Goal: Transaction & Acquisition: Purchase product/service

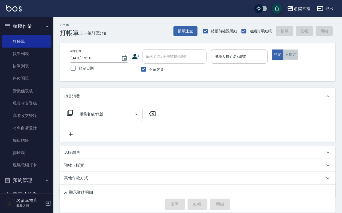
click at [299, 60] on button "不指定" at bounding box center [291, 54] width 15 height 10
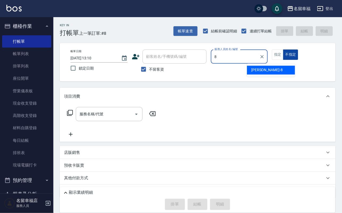
type input "[PERSON_NAME]-8"
type button "false"
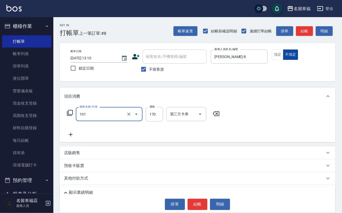
type input "洗髮(101)"
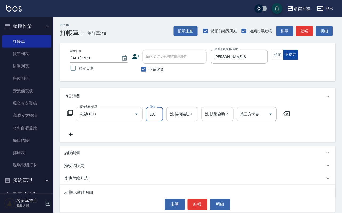
type input "230"
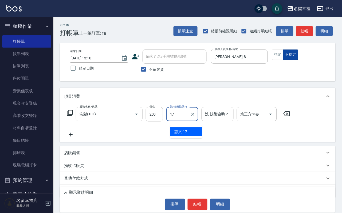
type input "惠文-17"
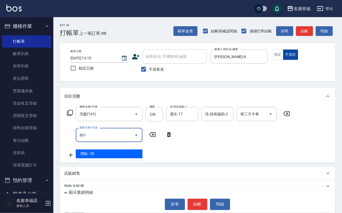
type input "潤絲(801)"
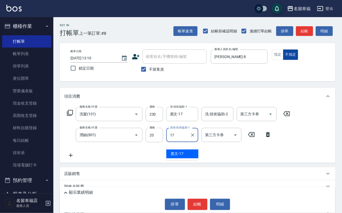
type input "惠文-17"
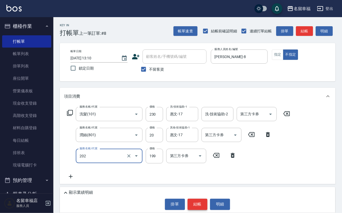
type input "不指定單剪(202)"
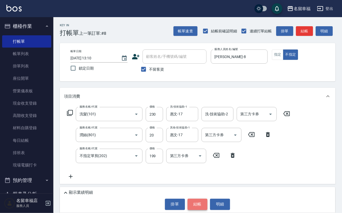
click at [202, 200] on button "結帳" at bounding box center [198, 204] width 20 height 11
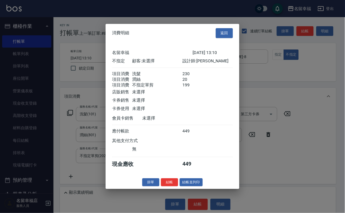
scroll to position [116, 0]
click at [187, 186] on button "結帳並列印" at bounding box center [191, 182] width 23 height 8
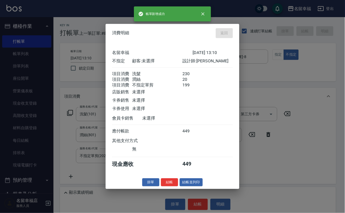
type input "[DATE] 14:14"
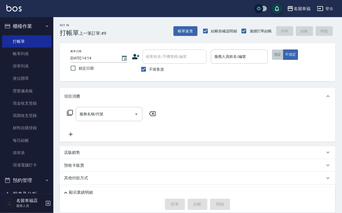
click at [284, 60] on button "指定" at bounding box center [277, 54] width 11 height 10
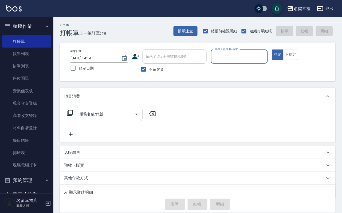
click at [266, 59] on input "服務人員姓名/編號" at bounding box center [240, 56] width 52 height 9
type input "語[PERSON_NAME]-6"
type button "true"
click at [71, 116] on icon at bounding box center [70, 113] width 6 height 6
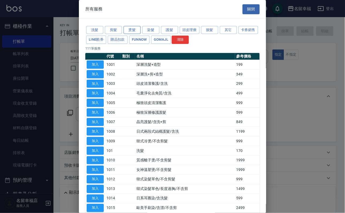
click at [131, 31] on button "燙髮" at bounding box center [132, 30] width 17 height 8
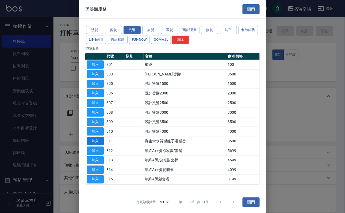
click at [92, 145] on button "加入" at bounding box center [95, 141] width 17 height 8
type input "資生堂水質感離子溫塑燙(311)"
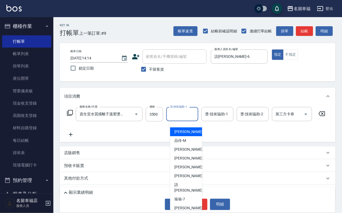
click at [185, 118] on input "洗-技術協助-1" at bounding box center [182, 113] width 27 height 9
type input "語[PERSON_NAME]-6"
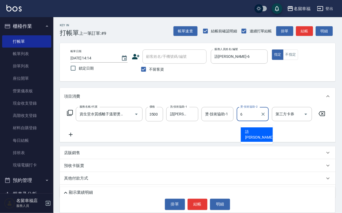
type input "語[PERSON_NAME]-6"
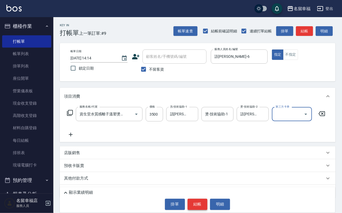
click at [202, 200] on button "結帳" at bounding box center [198, 204] width 20 height 11
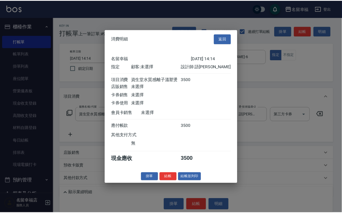
scroll to position [0, 0]
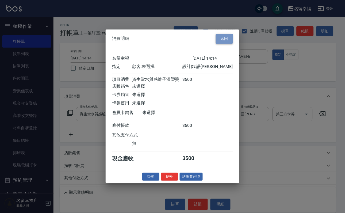
click at [218, 34] on button "返回" at bounding box center [224, 39] width 17 height 10
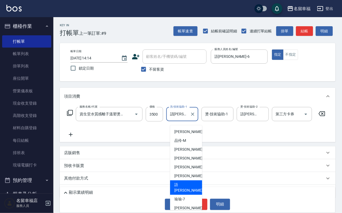
click at [183, 119] on input "語[PERSON_NAME]-6" at bounding box center [178, 113] width 19 height 9
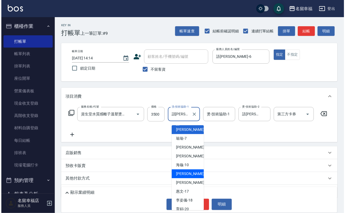
scroll to position [80, 0]
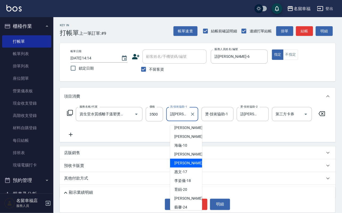
click at [189, 160] on span "[PERSON_NAME] -14" at bounding box center [192, 163] width 34 height 6
type input "[PERSON_NAME]-14"
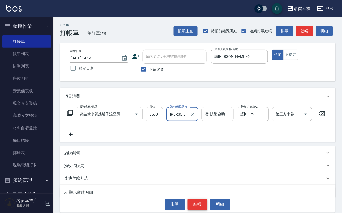
click at [194, 204] on button "結帳" at bounding box center [198, 204] width 20 height 11
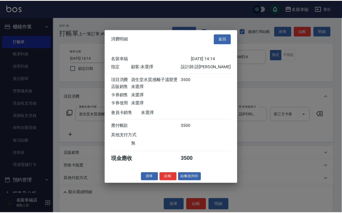
scroll to position [66, 0]
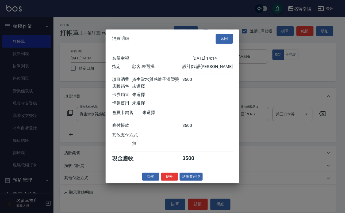
drag, startPoint x: 162, startPoint y: 205, endPoint x: 153, endPoint y: 207, distance: 8.9
click at [162, 181] on button "結帳" at bounding box center [169, 176] width 17 height 8
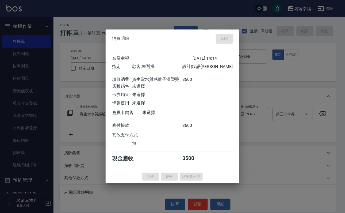
type input "[DATE] 14:15"
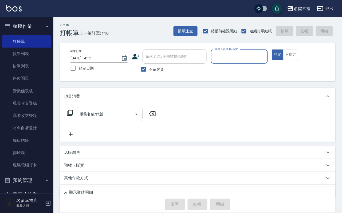
scroll to position [160, 0]
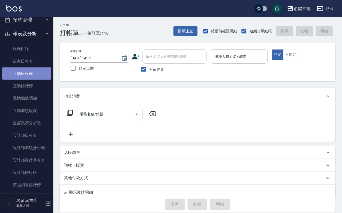
click at [31, 80] on link "互助日報表" at bounding box center [26, 73] width 49 height 12
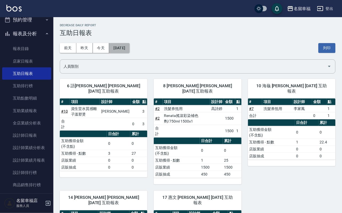
click at [130, 51] on button "[DATE]" at bounding box center [119, 48] width 20 height 10
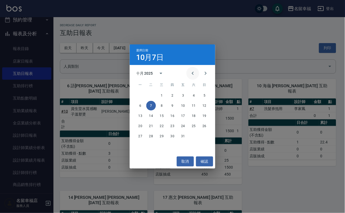
click at [190, 74] on icon "Previous month" at bounding box center [193, 73] width 6 height 6
click at [196, 122] on button "27" at bounding box center [194, 126] width 10 height 10
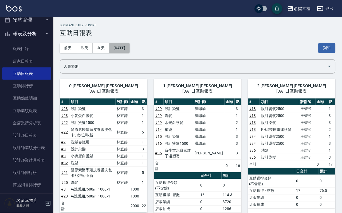
click at [130, 44] on button "[DATE]" at bounding box center [119, 48] width 20 height 10
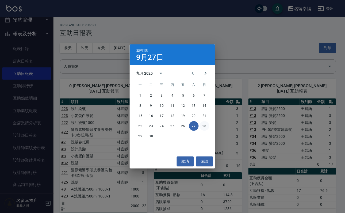
click at [204, 129] on button "28" at bounding box center [205, 126] width 10 height 10
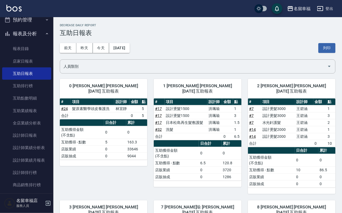
click at [137, 56] on div "[DATE] [DATE] [DATE] [DATE] 列印" at bounding box center [198, 48] width 276 height 23
click at [130, 51] on button "[DATE]" at bounding box center [119, 48] width 20 height 10
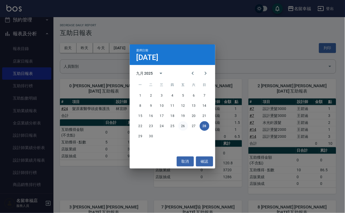
click at [184, 122] on button "26" at bounding box center [183, 126] width 10 height 10
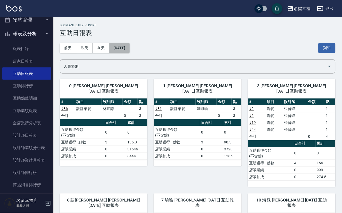
click at [124, 45] on button "[DATE]" at bounding box center [119, 48] width 20 height 10
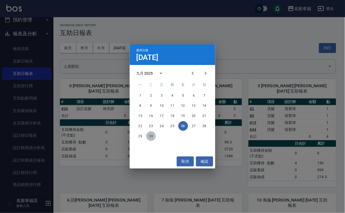
click at [153, 138] on button "30" at bounding box center [151, 136] width 10 height 10
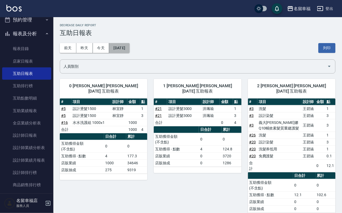
click at [127, 53] on button "[DATE]" at bounding box center [119, 48] width 20 height 10
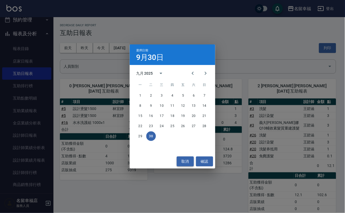
click at [188, 160] on button "取消" at bounding box center [185, 161] width 17 height 10
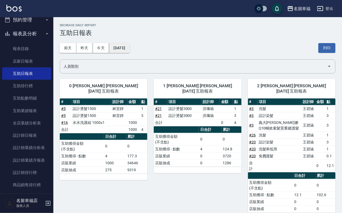
click at [130, 44] on button "[DATE]" at bounding box center [119, 48] width 20 height 10
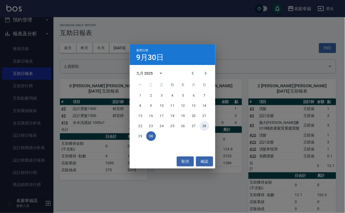
click at [202, 126] on button "28" at bounding box center [205, 126] width 10 height 10
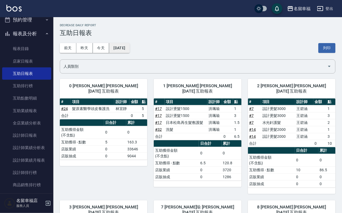
click at [130, 49] on button "[DATE]" at bounding box center [119, 48] width 20 height 10
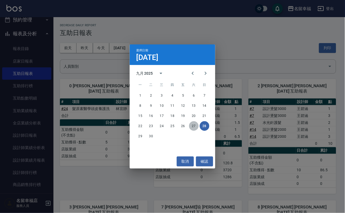
click at [195, 127] on button "27" at bounding box center [194, 126] width 10 height 10
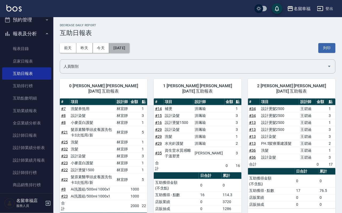
click at [130, 48] on button "[DATE]" at bounding box center [119, 48] width 20 height 10
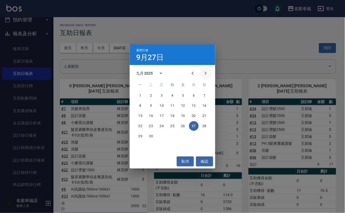
click at [205, 76] on icon "Next month" at bounding box center [205, 73] width 6 height 6
click at [142, 106] on button "6" at bounding box center [141, 106] width 10 height 10
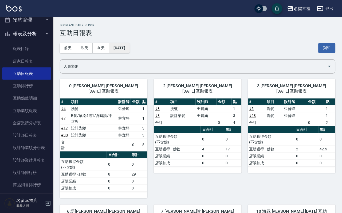
click at [130, 49] on button "[DATE]" at bounding box center [119, 48] width 20 height 10
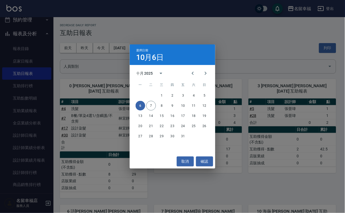
click at [166, 180] on div "選擇日期 10月6日 十月 2025 一 二 三 四 五 六 日 1 2 3 4 5 6 7 8 9 10 11 12 13 14 15 16 17 18 1…" at bounding box center [172, 106] width 345 height 213
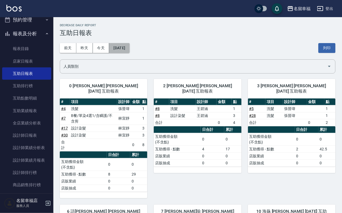
click at [128, 49] on button "[DATE]" at bounding box center [119, 48] width 20 height 10
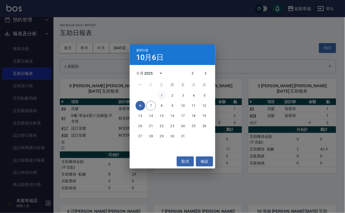
click at [164, 96] on button "1" at bounding box center [162, 96] width 10 height 10
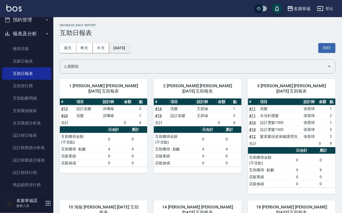
click at [130, 53] on button "[DATE]" at bounding box center [119, 48] width 20 height 10
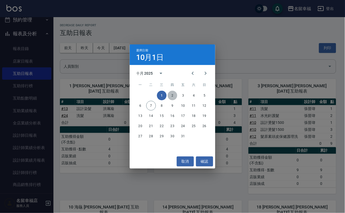
click at [176, 98] on button "2" at bounding box center [173, 96] width 10 height 10
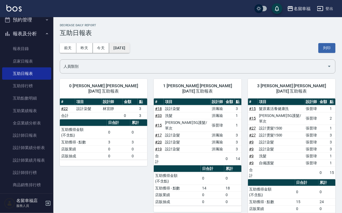
click at [130, 53] on button "[DATE]" at bounding box center [119, 48] width 20 height 10
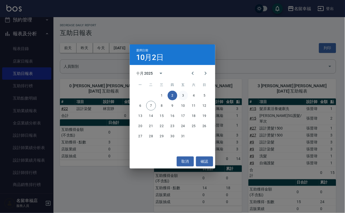
click at [184, 93] on button "3" at bounding box center [183, 96] width 10 height 10
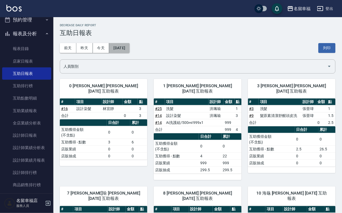
click at [130, 53] on button "[DATE]" at bounding box center [119, 48] width 20 height 10
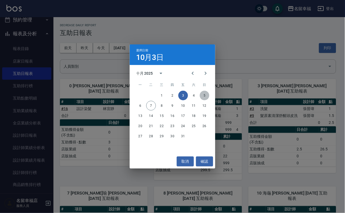
click at [203, 96] on button "5" at bounding box center [205, 96] width 10 height 10
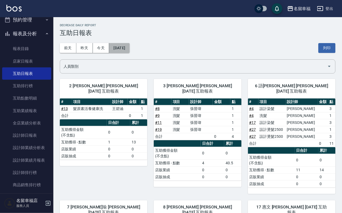
drag, startPoint x: 138, startPoint y: 52, endPoint x: 135, endPoint y: 51, distance: 3.2
click at [130, 51] on button "[DATE]" at bounding box center [119, 48] width 20 height 10
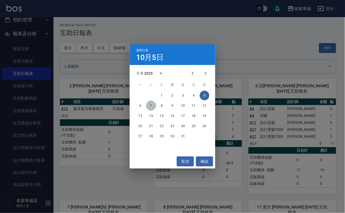
click at [149, 106] on button "7" at bounding box center [151, 106] width 10 height 10
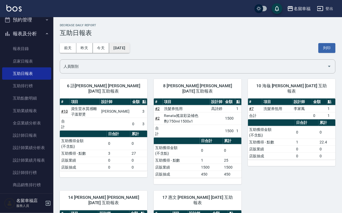
click at [130, 44] on button "[DATE]" at bounding box center [119, 48] width 20 height 10
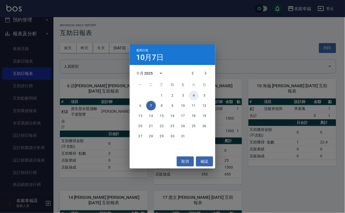
click at [191, 97] on button "4" at bounding box center [194, 96] width 10 height 10
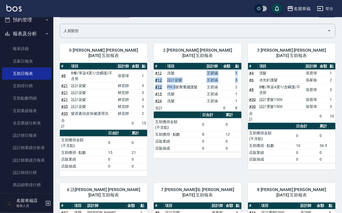
drag, startPoint x: 182, startPoint y: 101, endPoint x: 177, endPoint y: 107, distance: 8.2
click at [176, 109] on tbody "# 12 洗髮 [PERSON_NAME] 1 # 12 設計染髮 [PERSON_NAME] 3 # 12 PH.5髪療重建護髮 [PERSON_NAME]…" at bounding box center [198, 91] width 88 height 42
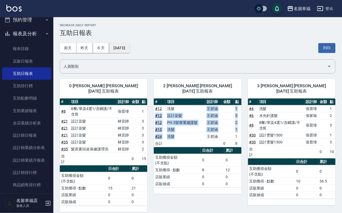
click at [130, 51] on button "[DATE]" at bounding box center [119, 48] width 20 height 10
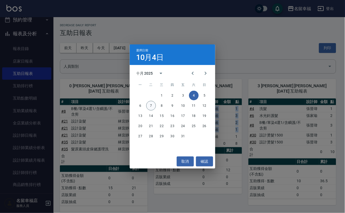
click at [153, 106] on button "7" at bounding box center [151, 106] width 10 height 10
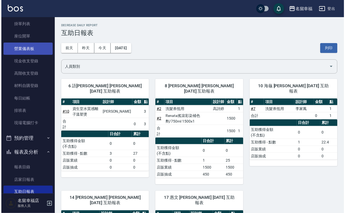
scroll to position [40, 0]
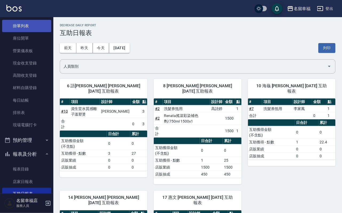
click at [29, 32] on link "掛單列表" at bounding box center [26, 26] width 49 height 12
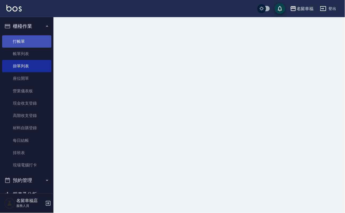
click at [29, 38] on ul "打帳單 帳單列表 掛單列表 座位開單 營業儀表板 現金收支登錄 高階收支登錄 材料自購登錄 每日結帳 排班表 現場電腦打卡" at bounding box center [26, 103] width 49 height 140
click at [29, 39] on link "打帳單" at bounding box center [26, 41] width 49 height 12
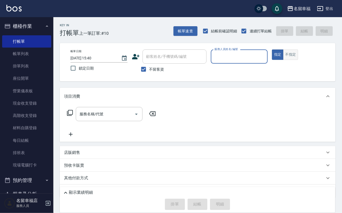
click at [299, 60] on button "不指定" at bounding box center [291, 54] width 15 height 10
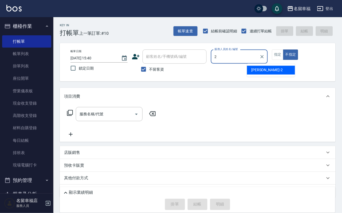
type input "碧涵-2"
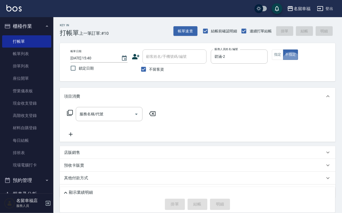
type button "false"
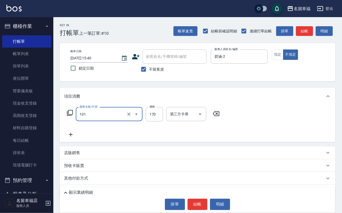
type input "洗髮(101)"
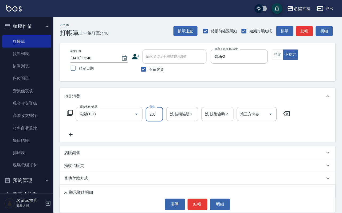
type input "230"
click at [294, 117] on icon at bounding box center [286, 113] width 13 height 6
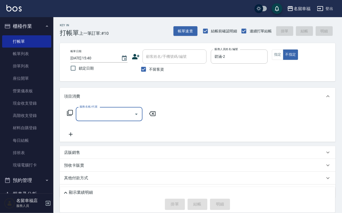
click at [69, 116] on icon at bounding box center [70, 113] width 6 height 6
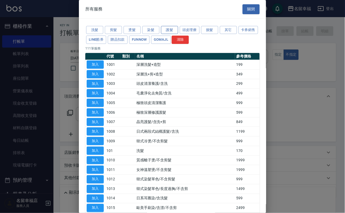
click at [174, 33] on button "護髮" at bounding box center [169, 30] width 17 height 8
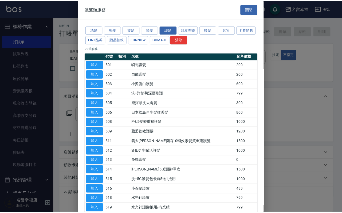
scroll to position [182, 0]
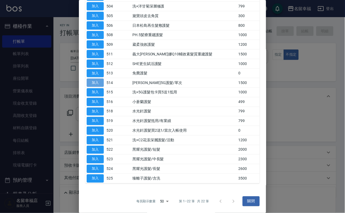
click at [96, 79] on button "加入" at bounding box center [95, 83] width 17 height 8
type input "[PERSON_NAME]5G護髮/單次(514)"
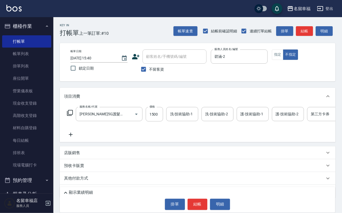
drag, startPoint x: 162, startPoint y: 126, endPoint x: 165, endPoint y: 116, distance: 10.5
click at [162, 121] on div "價格 1500 價格" at bounding box center [154, 114] width 17 height 14
click at [163, 116] on input "1500" at bounding box center [154, 114] width 17 height 14
type input "999"
type input "[PERSON_NAME]-18"
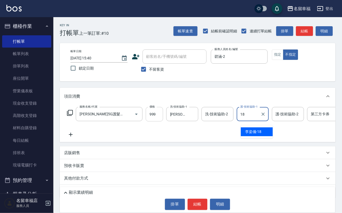
type input "[PERSON_NAME]-18"
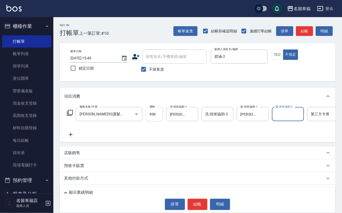
scroll to position [0, 5]
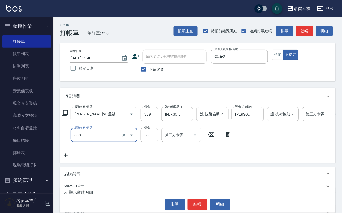
type input "吹捲/夾直/電棒/玉米鬚/青捲(803)"
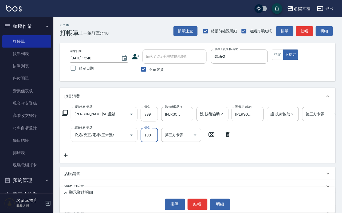
type input "100"
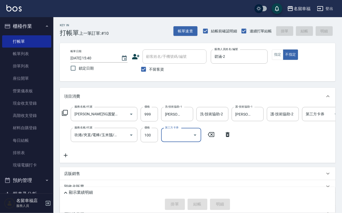
type input "[DATE] 15:55"
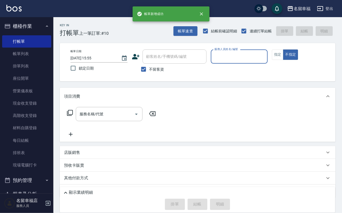
scroll to position [0, 0]
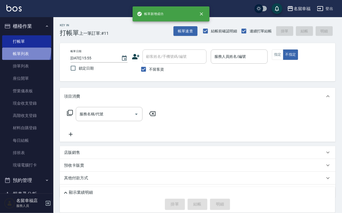
click at [14, 52] on link "帳單列表" at bounding box center [26, 54] width 49 height 12
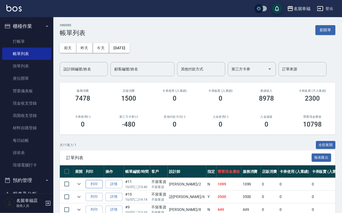
click at [103, 188] on button "列印" at bounding box center [94, 184] width 17 height 8
click at [123, 188] on link "詳情" at bounding box center [114, 184] width 17 height 8
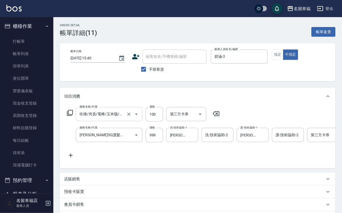
type input "[DATE] 15:40"
checkbox input "true"
type input "碧涵-2"
type input "吹捲/夾直/電棒/玉米鬚/青捲(803)"
type input "[PERSON_NAME]5G護髮/單次(514)"
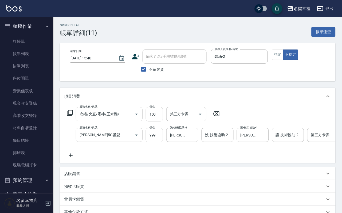
click at [156, 118] on input "100" at bounding box center [154, 114] width 17 height 14
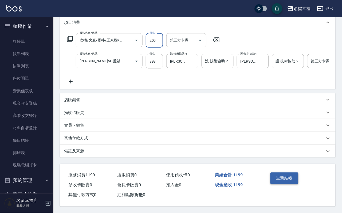
type input "200"
click at [287, 172] on button "重新結帳" at bounding box center [285, 177] width 28 height 11
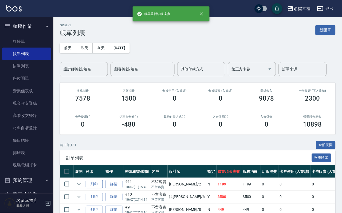
click at [101, 188] on button "列印" at bounding box center [94, 184] width 17 height 8
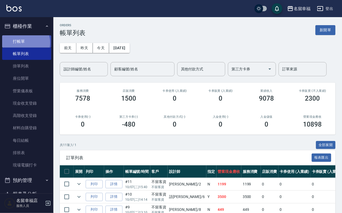
click at [25, 45] on link "打帳單" at bounding box center [26, 41] width 49 height 12
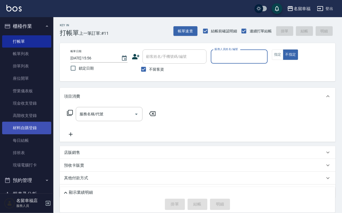
scroll to position [120, 0]
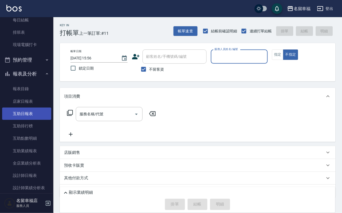
click at [28, 120] on link "互助日報表" at bounding box center [26, 113] width 49 height 12
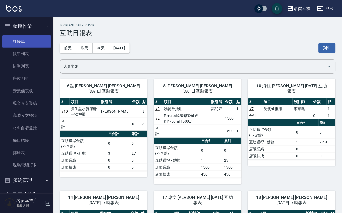
click at [21, 42] on link "打帳單" at bounding box center [26, 41] width 49 height 12
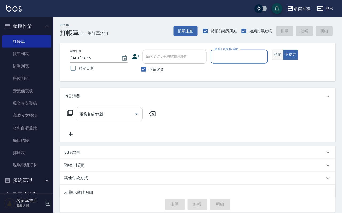
click at [284, 59] on button "指定" at bounding box center [277, 54] width 11 height 10
click at [266, 61] on input "服務人員姓名/編號" at bounding box center [240, 56] width 52 height 9
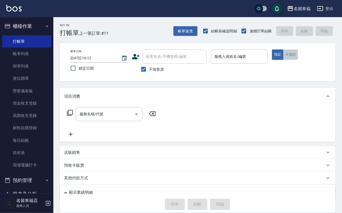
click at [299, 60] on button "不指定" at bounding box center [291, 54] width 15 height 10
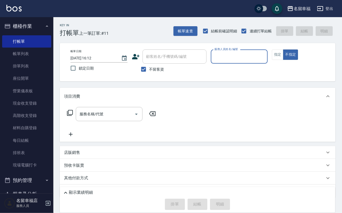
click at [268, 63] on div "服務人員姓名/編號" at bounding box center [239, 56] width 57 height 14
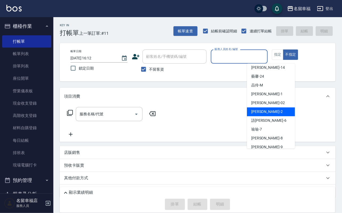
scroll to position [40, 0]
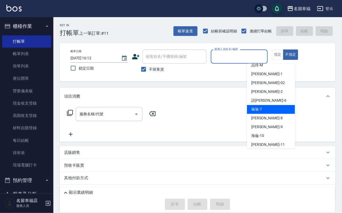
click at [268, 111] on div "[PERSON_NAME] -7" at bounding box center [271, 109] width 48 height 9
type input "[PERSON_NAME]-7"
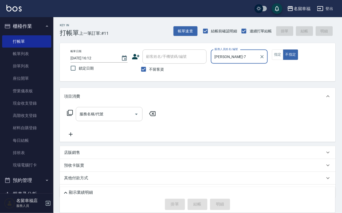
click at [107, 119] on input "服務名稱/代號" at bounding box center [105, 113] width 54 height 9
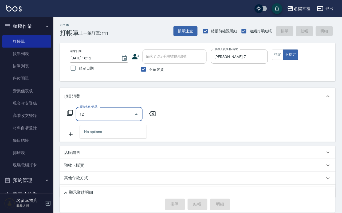
type input "1"
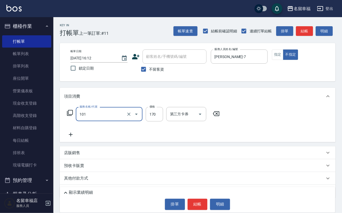
type input "洗髮(101)"
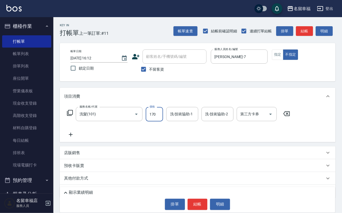
drag, startPoint x: 161, startPoint y: 115, endPoint x: 155, endPoint y: 111, distance: 7.2
click at [160, 115] on input "170" at bounding box center [154, 114] width 17 height 14
type input "230"
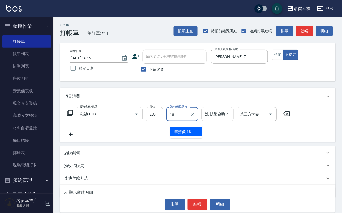
type input "[PERSON_NAME]-18"
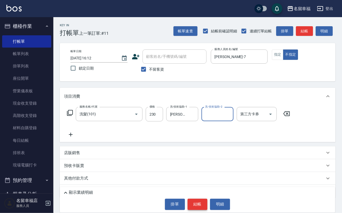
click at [196, 203] on button "結帳" at bounding box center [198, 204] width 20 height 11
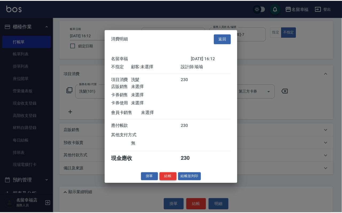
scroll to position [76, 0]
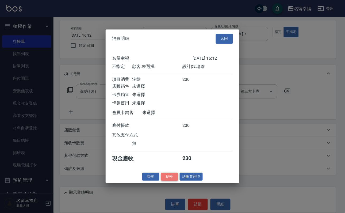
click at [161, 181] on button "結帳" at bounding box center [169, 176] width 17 height 8
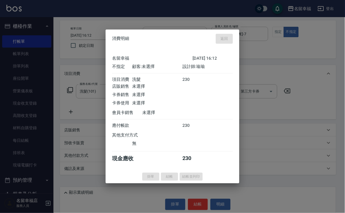
type input "[DATE] 16:35"
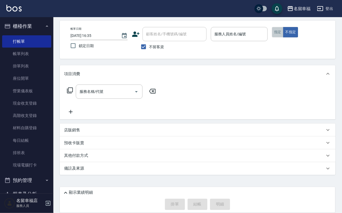
click at [284, 37] on button "指定" at bounding box center [277, 32] width 11 height 10
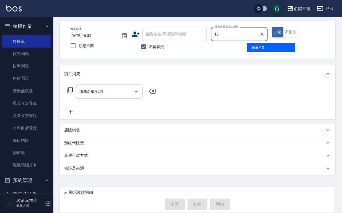
type input "海龜-10"
type button "true"
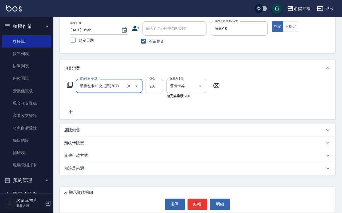
type input "單剪包卡10次抵用(207)"
type input "250"
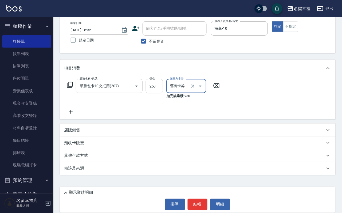
click at [73, 86] on icon at bounding box center [70, 85] width 6 height 6
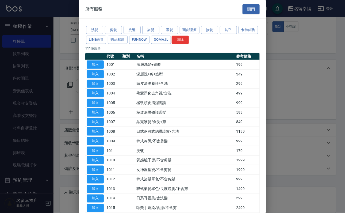
drag, startPoint x: 249, startPoint y: 9, endPoint x: 244, endPoint y: 18, distance: 10.3
click at [249, 9] on button "關閉" at bounding box center [250, 9] width 17 height 10
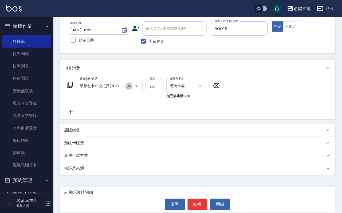
click at [129, 84] on icon "Clear" at bounding box center [129, 85] width 3 height 3
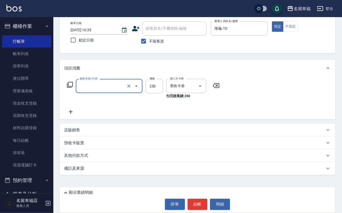
click at [109, 90] on input "服務名稱/代號" at bounding box center [101, 85] width 47 height 9
type input "洗髮券抵用(106)"
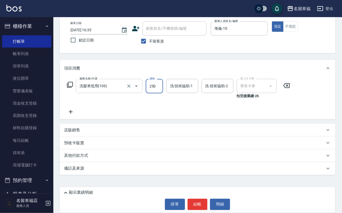
type input "250"
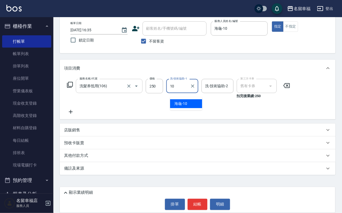
type input "海龜-10"
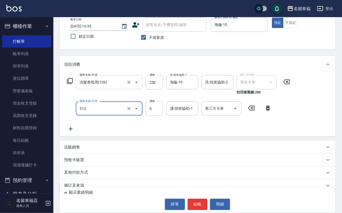
type input "免費護髮(513)"
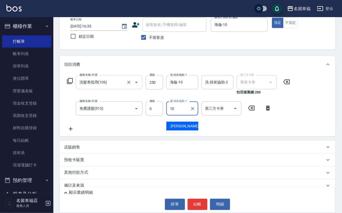
type input "海龜-10"
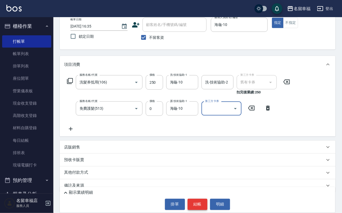
click at [195, 200] on button "結帳" at bounding box center [198, 204] width 20 height 11
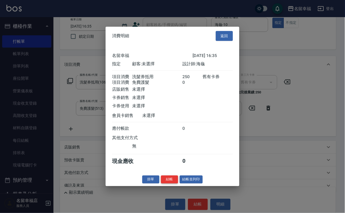
scroll to position [86, 0]
click at [161, 183] on button "結帳" at bounding box center [169, 179] width 17 height 8
type input "[DATE] 16:36"
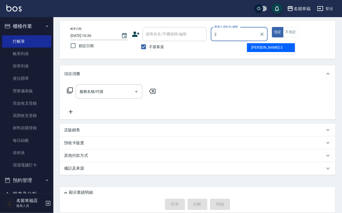
type input "碧涵-2"
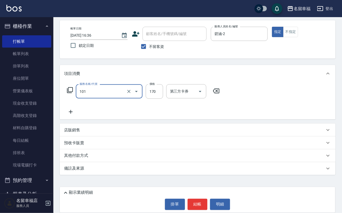
type input "洗髮(101)"
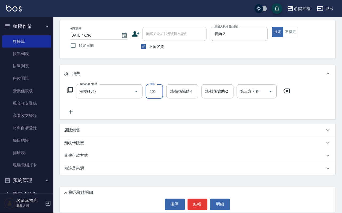
type input "200"
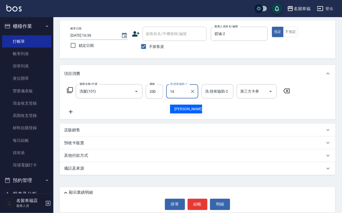
type input "[PERSON_NAME]-14"
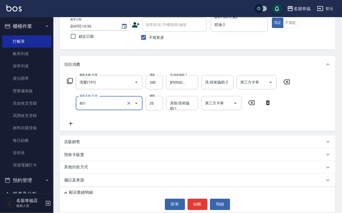
type input "潤絲(801)"
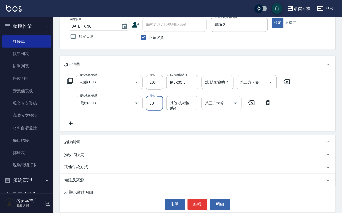
type input "30"
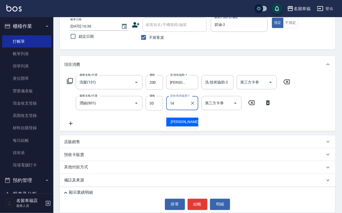
type input "[PERSON_NAME]-14"
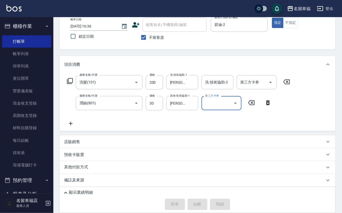
type input "[DATE] 16:49"
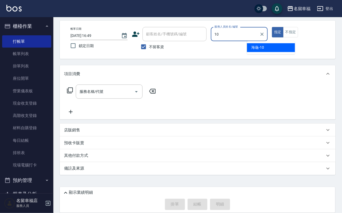
type input "海龜-10"
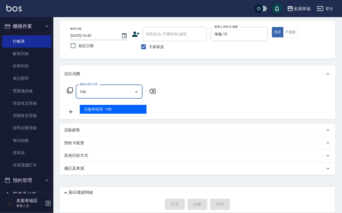
type input "洗髮券抵用(106)"
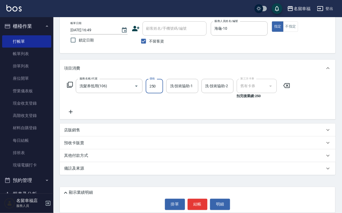
type input "250"
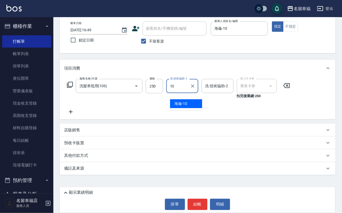
type input "海龜-10"
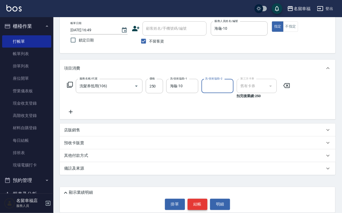
click at [197, 199] on button "結帳" at bounding box center [198, 204] width 20 height 11
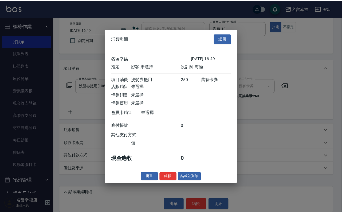
scroll to position [66, 0]
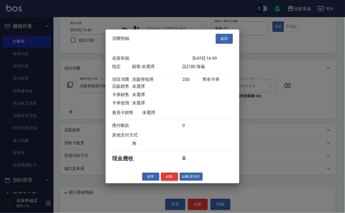
click at [163, 181] on button "結帳" at bounding box center [169, 176] width 17 height 8
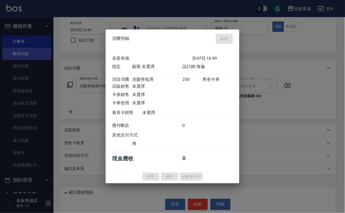
type input "[DATE] 16:59"
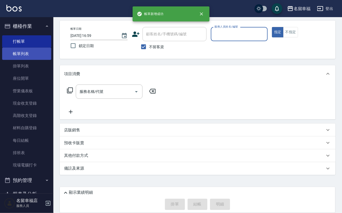
click at [27, 58] on link "帳單列表" at bounding box center [26, 54] width 49 height 12
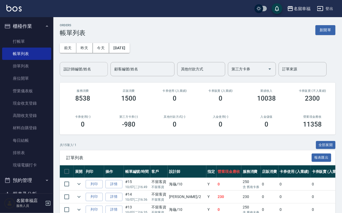
click at [82, 67] on input "設計師編號/姓名" at bounding box center [83, 68] width 43 height 9
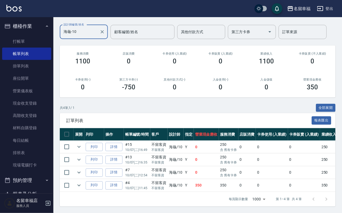
scroll to position [79, 0]
type input "海龜-10"
click at [33, 48] on link "打帳單" at bounding box center [26, 41] width 49 height 12
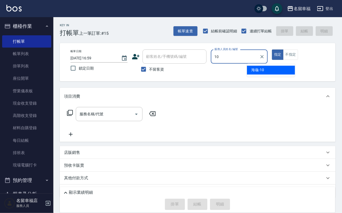
type input "海龜-10"
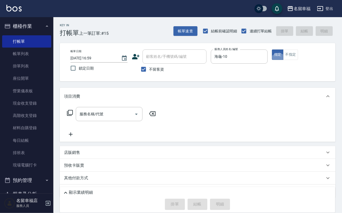
type button "true"
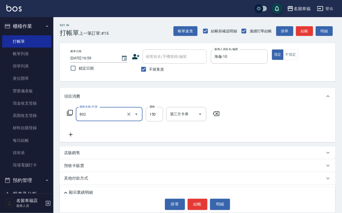
type input "單梳(802)"
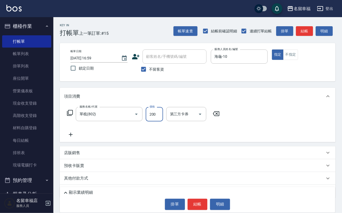
type input "200"
click at [201, 207] on button "結帳" at bounding box center [198, 204] width 20 height 11
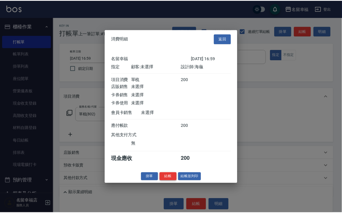
scroll to position [66, 0]
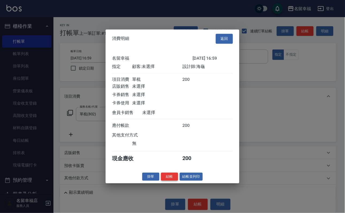
click at [167, 181] on button "結帳" at bounding box center [169, 176] width 17 height 8
